Goal: Navigation & Orientation: Find specific page/section

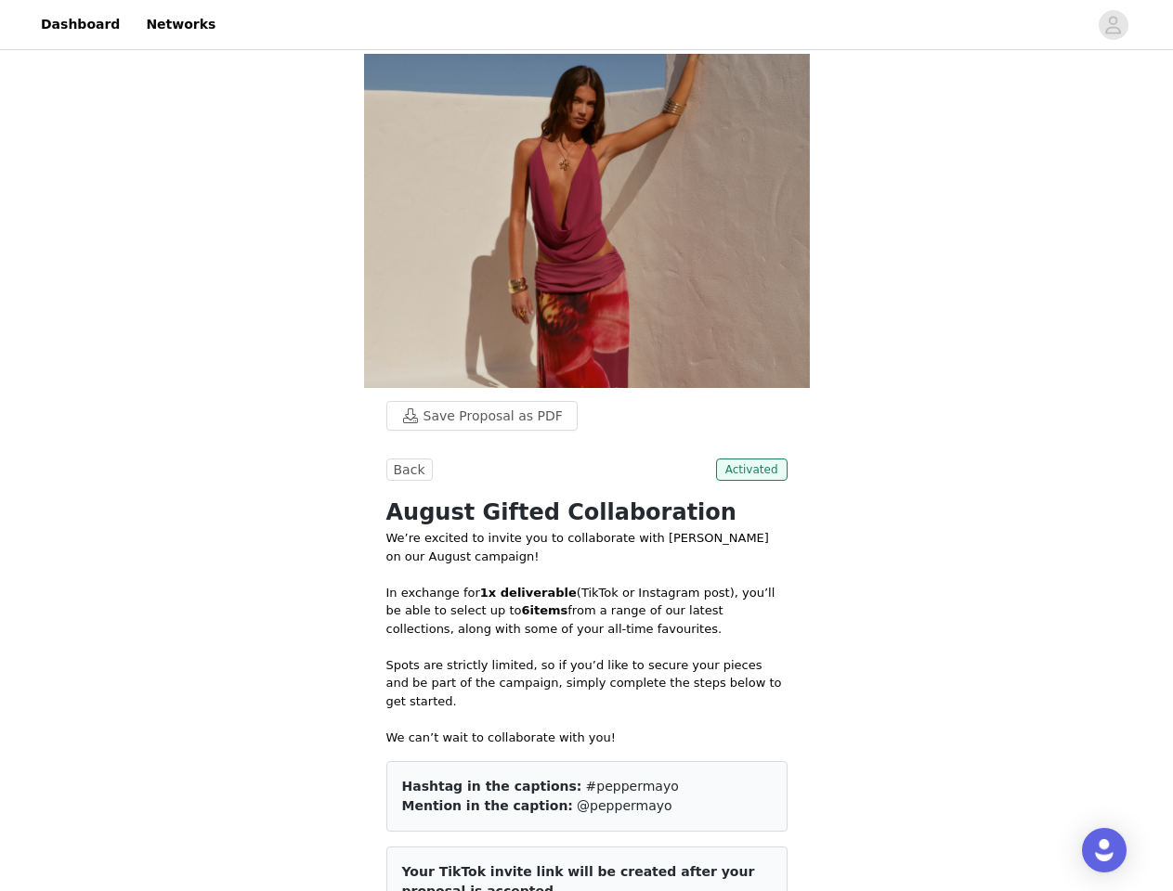
click at [586, 25] on div at bounding box center [657, 25] width 861 height 42
click at [1113, 25] on icon "avatar" at bounding box center [1113, 25] width 18 height 30
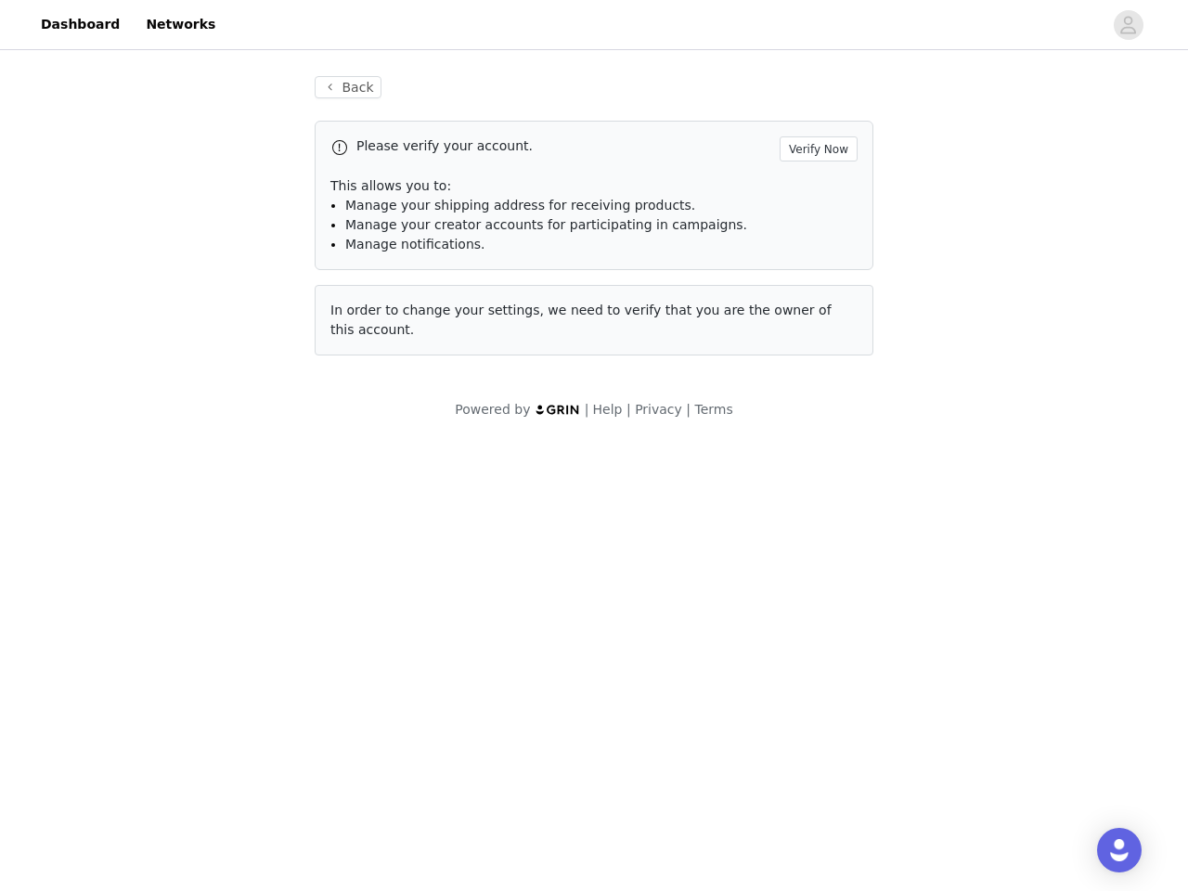
click at [473, 416] on div "Powered by | Help | Privacy | Terms" at bounding box center [594, 421] width 1188 height 42
click at [407, 470] on body "Dashboard Networks Back Please verify your account. Verify Now This allows you …" at bounding box center [594, 445] width 1188 height 891
click at [755, 470] on body "Dashboard Networks Back Please verify your account. Verify Now This allows you …" at bounding box center [594, 445] width 1188 height 891
click at [1104, 851] on div "Open Intercom Messenger" at bounding box center [1119, 850] width 45 height 45
